Goal: Information Seeking & Learning: Learn about a topic

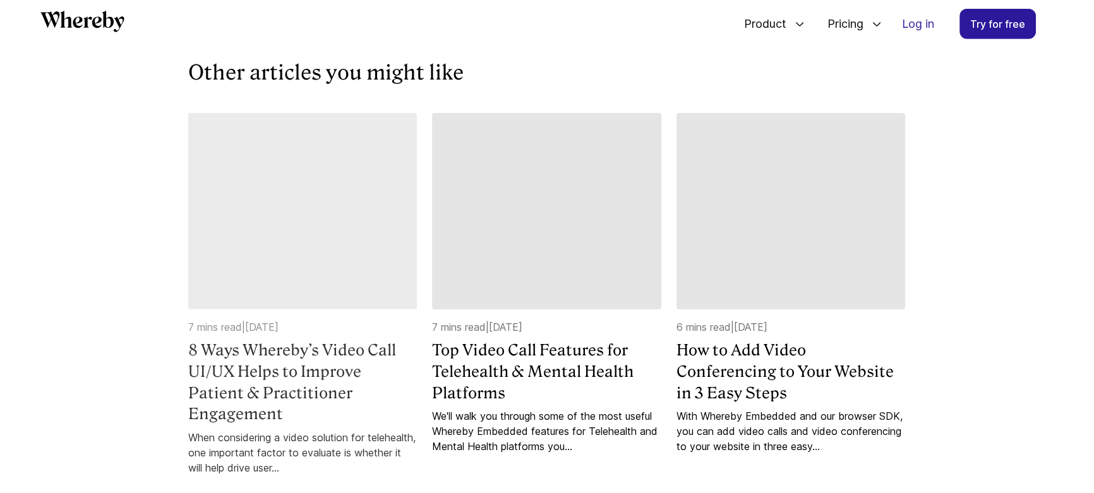
scroll to position [4970, 0]
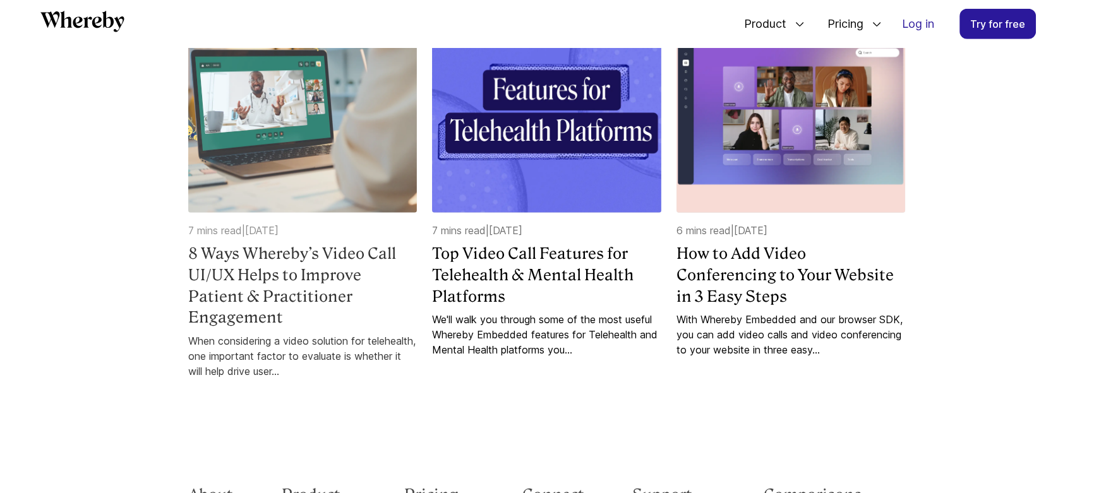
click at [321, 201] on img at bounding box center [302, 114] width 229 height 197
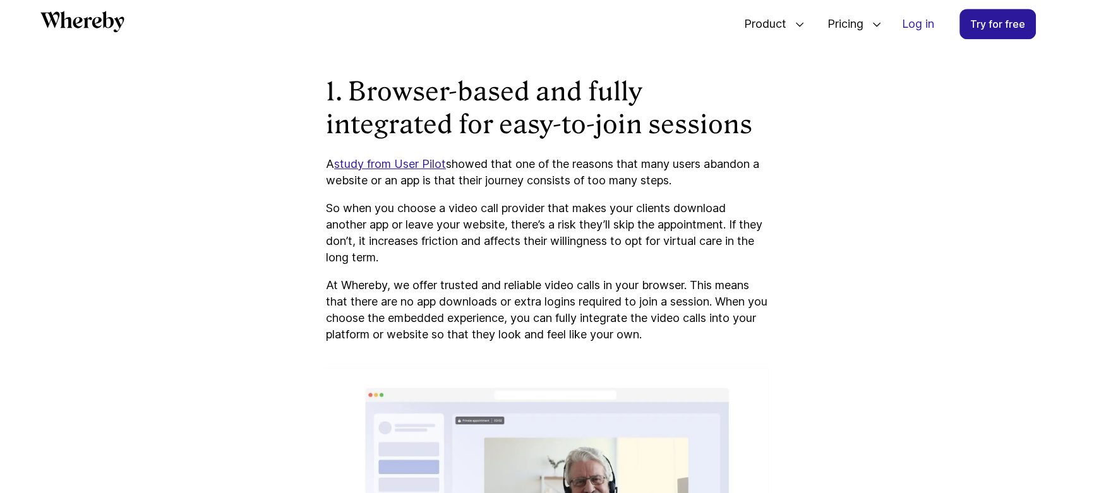
scroll to position [1468, 0]
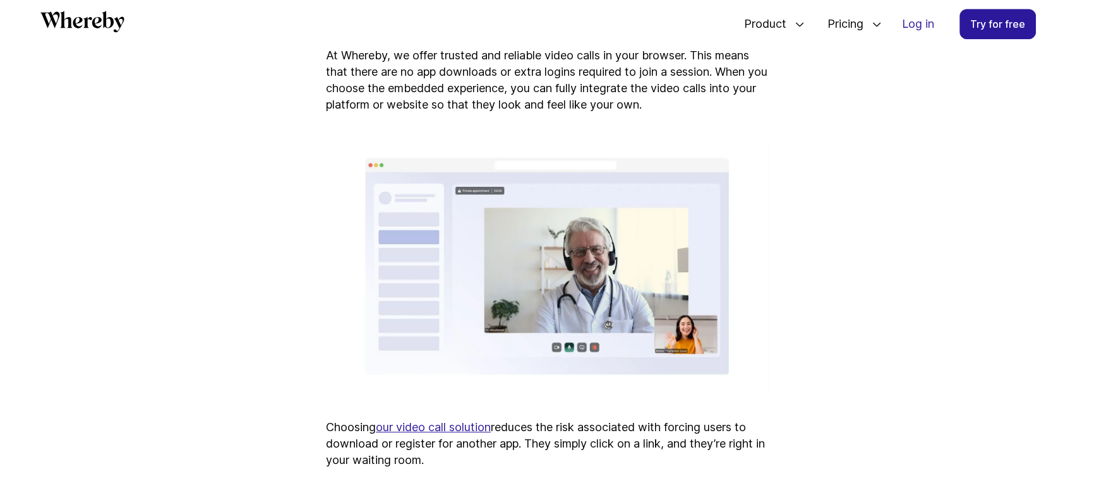
click at [67, 25] on icon "Whereby" at bounding box center [82, 21] width 84 height 21
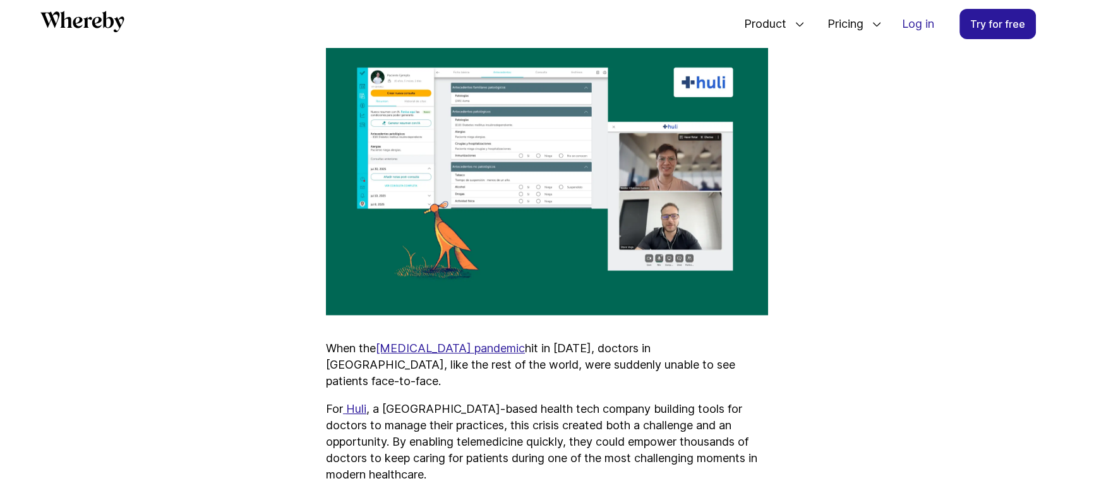
click at [507, 134] on img at bounding box center [547, 171] width 442 height 288
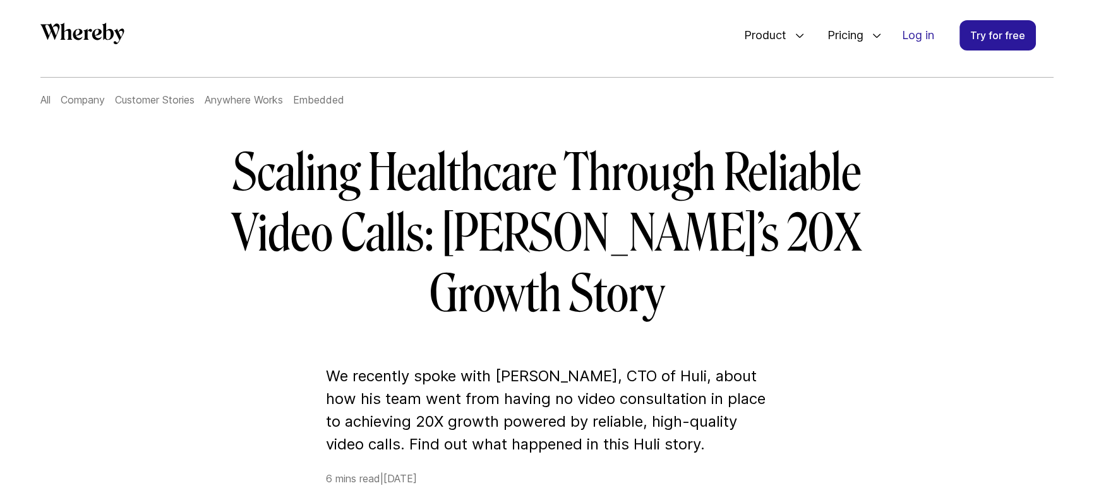
scroll to position [6, 0]
